Goal: Task Accomplishment & Management: Manage account settings

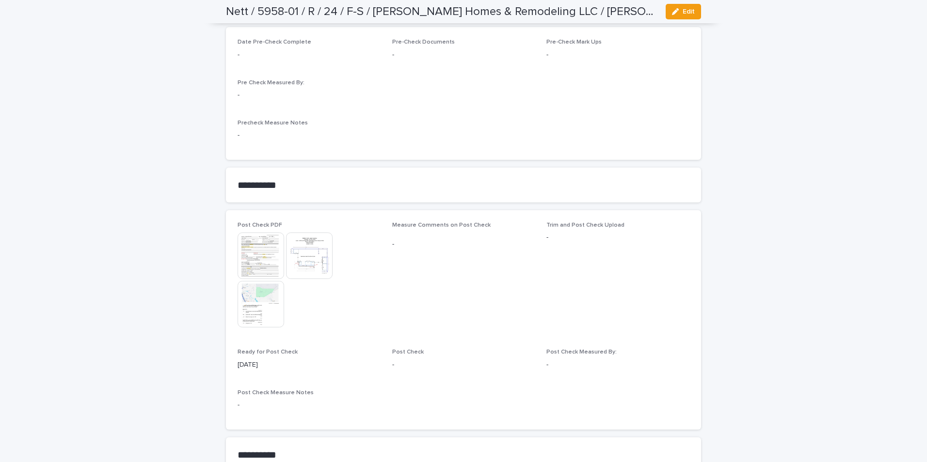
scroll to position [714, 0]
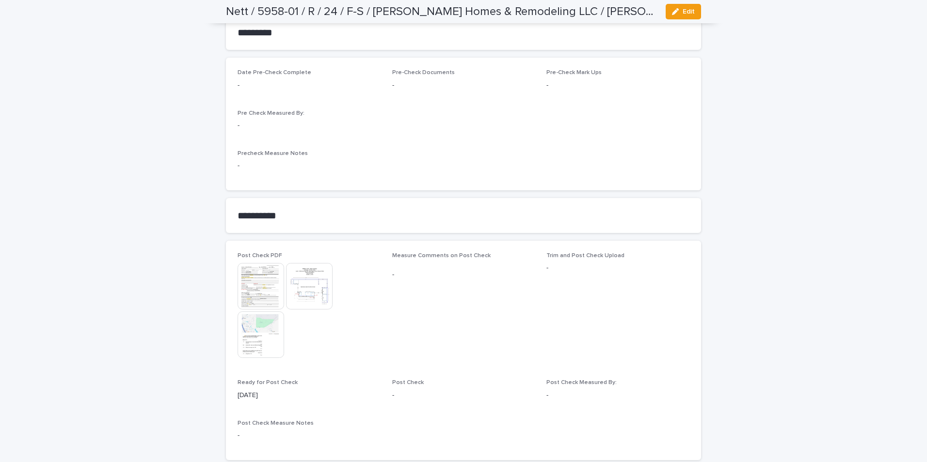
drag, startPoint x: 690, startPoint y: 15, endPoint x: 617, endPoint y: 108, distance: 118.5
click at [690, 15] on span "Edit" at bounding box center [688, 11] width 12 height 7
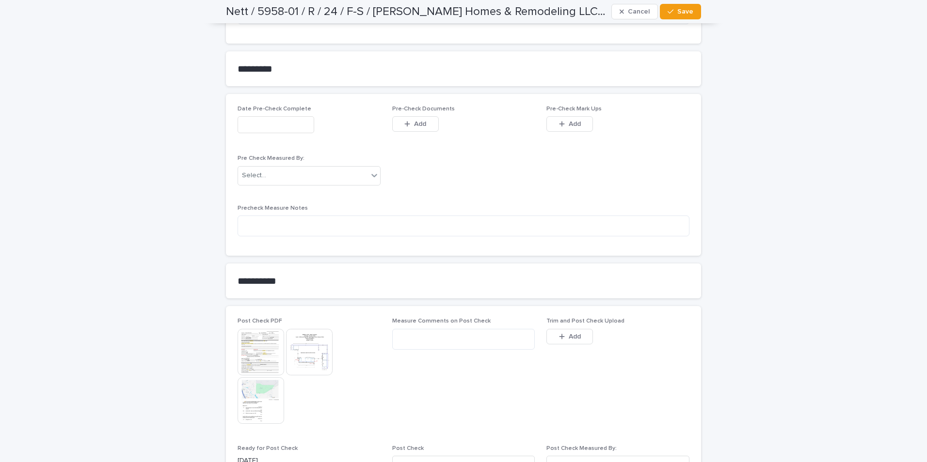
click at [559, 339] on icon "button" at bounding box center [562, 336] width 6 height 7
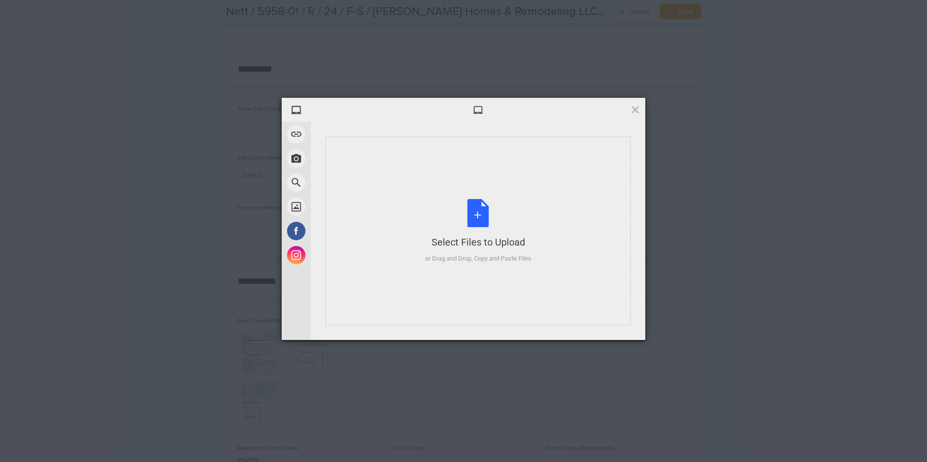
click at [573, 256] on div "Select Files to Upload or Drag and Drop, Copy and Paste Files" at bounding box center [477, 231] width 305 height 189
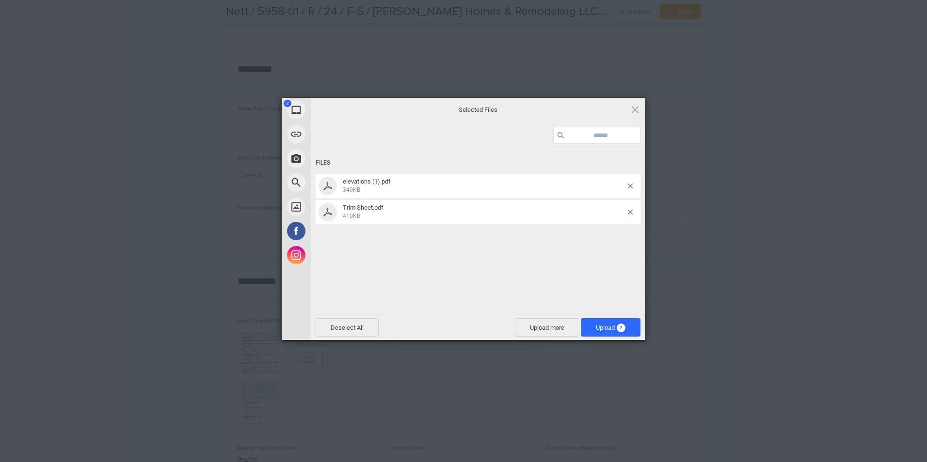
click at [596, 323] on span "Upload 2" at bounding box center [611, 327] width 60 height 18
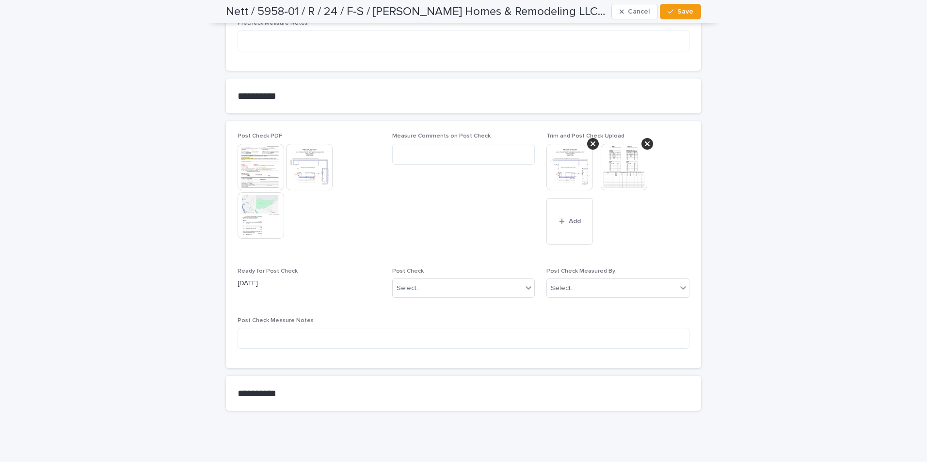
scroll to position [904, 0]
click at [471, 282] on div "Select..." at bounding box center [458, 284] width 130 height 16
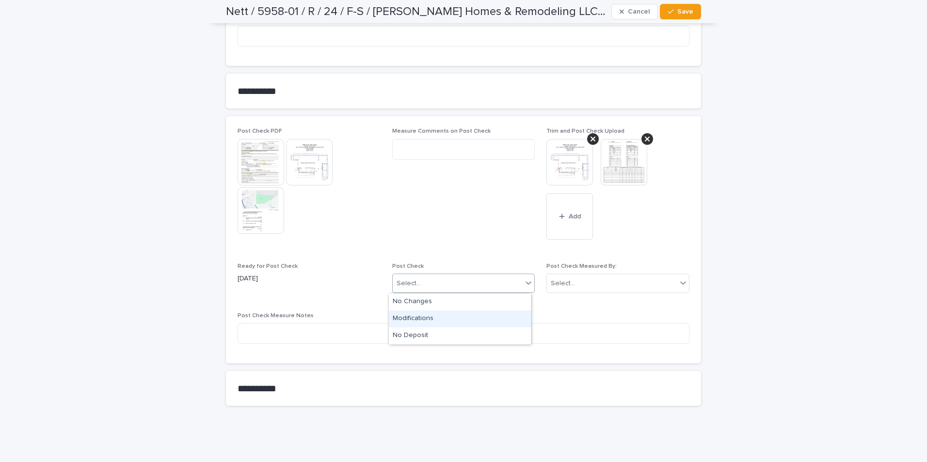
click at [424, 317] on div "Modifications" at bounding box center [460, 319] width 142 height 17
click at [574, 287] on div "Select..." at bounding box center [612, 284] width 130 height 16
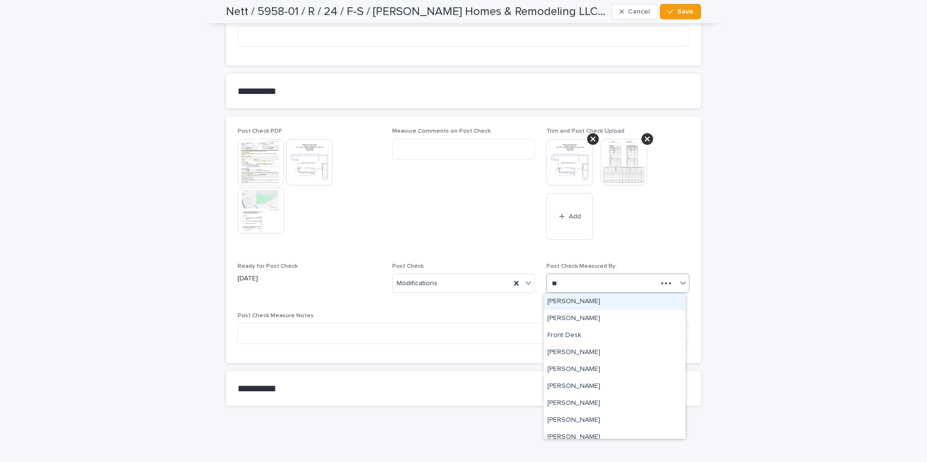
type input "***"
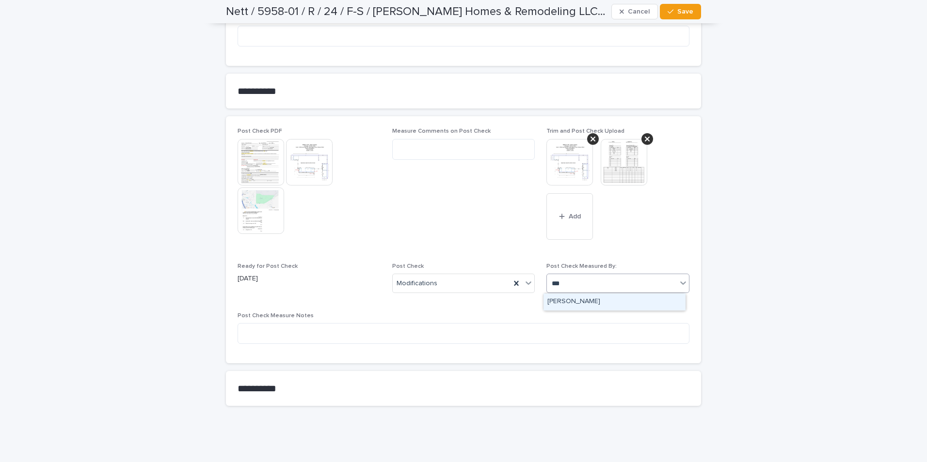
click at [580, 299] on div "[PERSON_NAME]" at bounding box center [614, 302] width 142 height 17
click at [690, 12] on button "Save" at bounding box center [680, 12] width 41 height 16
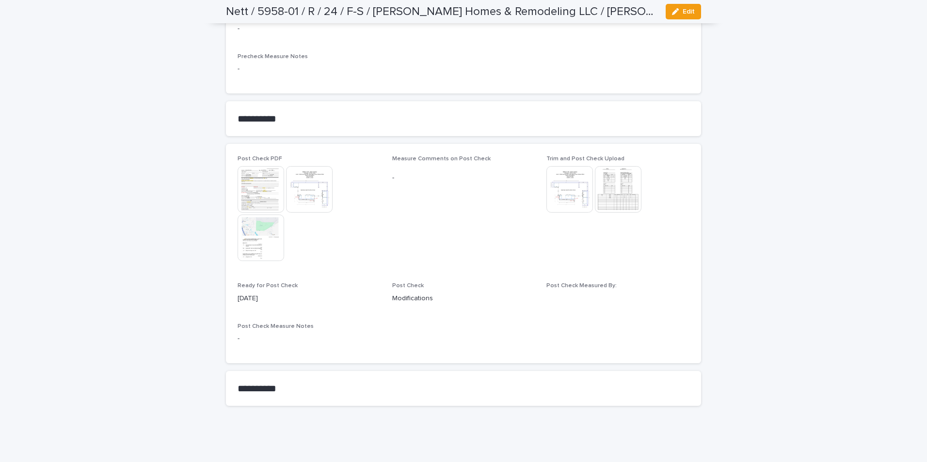
scroll to position [811, 0]
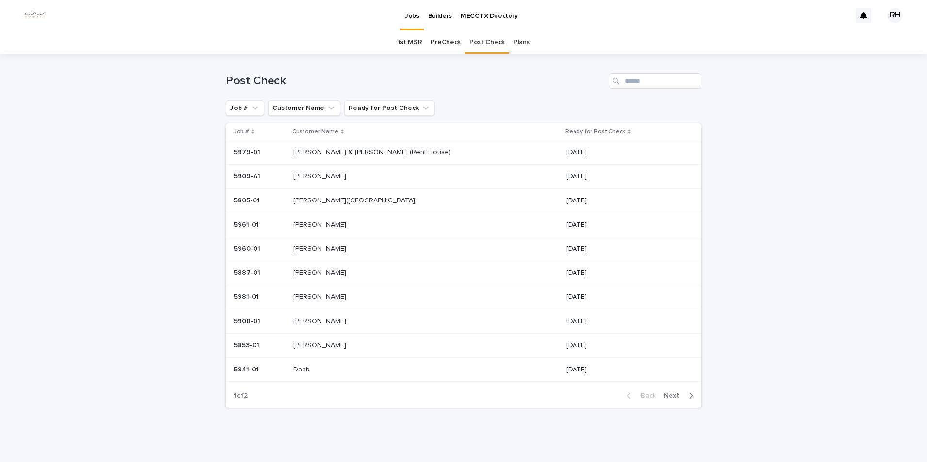
click at [671, 396] on span "Next" at bounding box center [673, 396] width 21 height 7
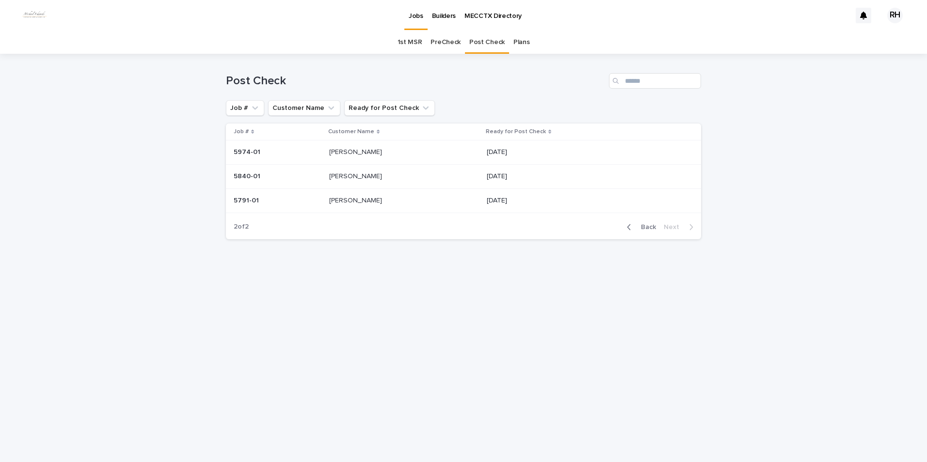
click at [646, 228] on span "Back" at bounding box center [645, 227] width 21 height 7
